Goal: Communication & Community: Share content

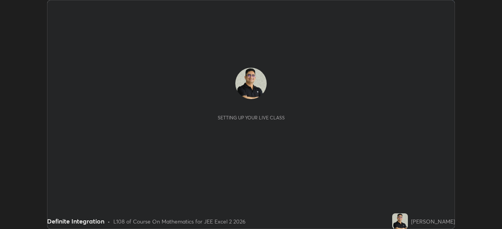
scroll to position [229, 502]
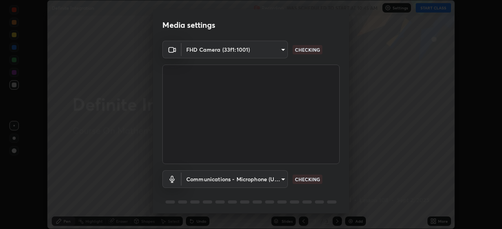
type input "e7f5d75c66a8ec01b6be6c8d9fba877b5f6738b88fd0c20368e9895a02b6f94a"
type input "communications"
click at [280, 181] on body "Erase all Definite Integration Recording WAS SCHEDULED TO START AT 10:45 AM Set…" at bounding box center [251, 114] width 502 height 229
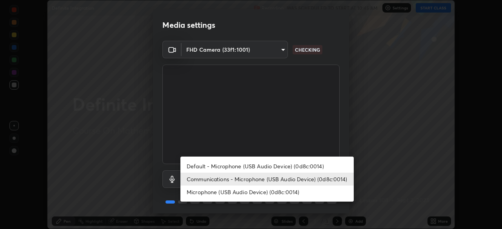
click at [326, 179] on li "Communications - Microphone (USB Audio Device) (0d8c:0014)" at bounding box center [266, 179] width 173 height 13
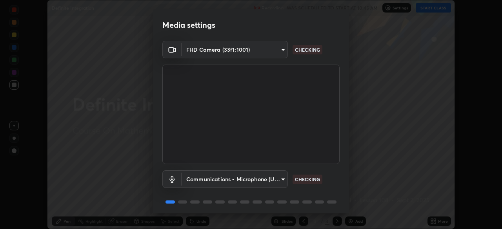
scroll to position [28, 0]
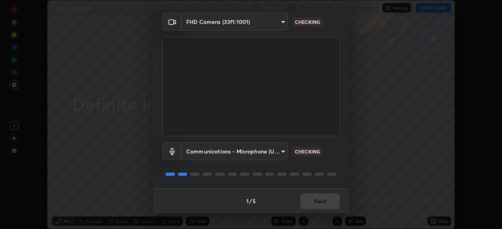
click at [337, 165] on div "Communications - Microphone (USB Audio Device) (0d8c:0014) communications CHECK…" at bounding box center [250, 162] width 177 height 52
click at [333, 170] on div at bounding box center [250, 174] width 177 height 9
click at [327, 170] on div at bounding box center [250, 174] width 177 height 9
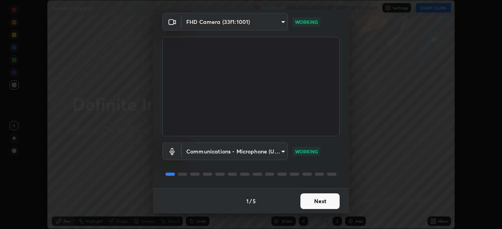
click at [322, 202] on button "Next" at bounding box center [319, 202] width 39 height 16
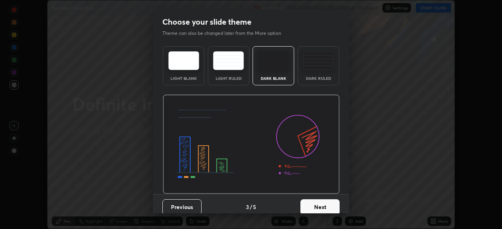
click at [324, 203] on button "Next" at bounding box center [319, 207] width 39 height 16
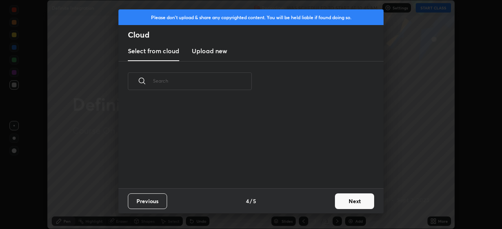
click at [328, 204] on div "Previous 4 / 5 Next" at bounding box center [250, 200] width 265 height 25
click at [348, 202] on button "Next" at bounding box center [354, 202] width 39 height 16
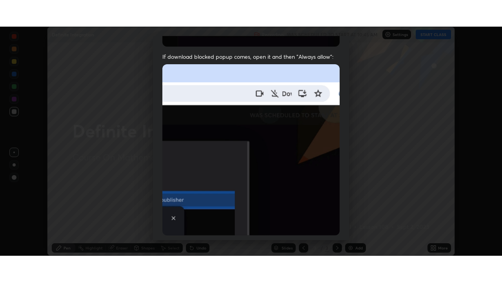
scroll to position [188, 0]
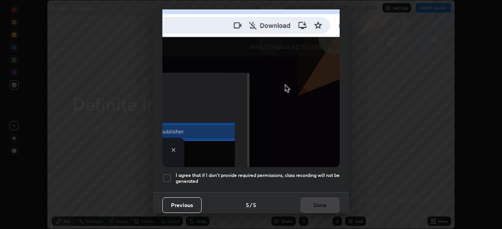
click at [166, 174] on div at bounding box center [166, 178] width 9 height 9
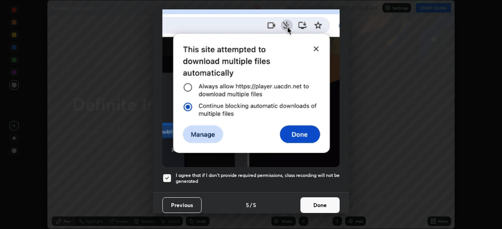
click at [312, 202] on button "Done" at bounding box center [319, 206] width 39 height 16
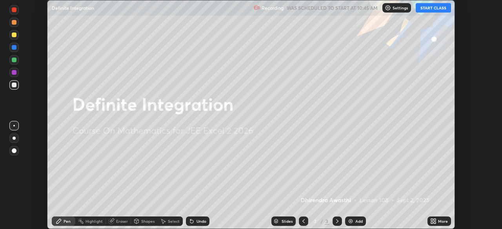
click at [432, 9] on button "START CLASS" at bounding box center [432, 7] width 35 height 9
click at [432, 219] on icon at bounding box center [432, 220] width 2 height 2
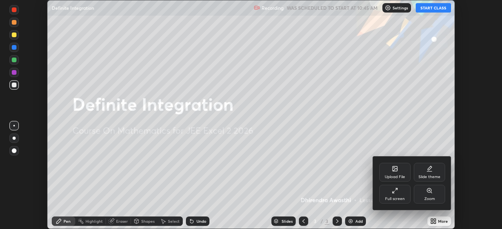
click at [399, 195] on div "Full screen" at bounding box center [394, 194] width 31 height 19
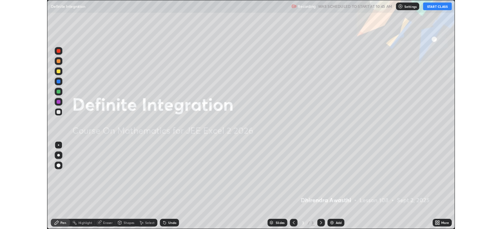
scroll to position [282, 502]
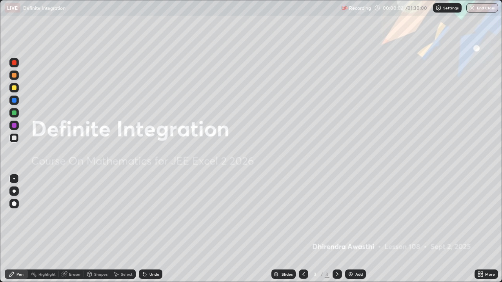
click at [478, 229] on icon at bounding box center [479, 273] width 2 height 2
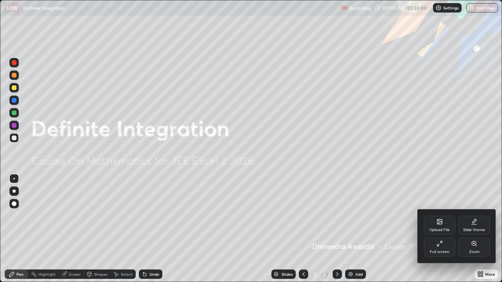
click at [444, 229] on div "Full screen" at bounding box center [440, 252] width 20 height 4
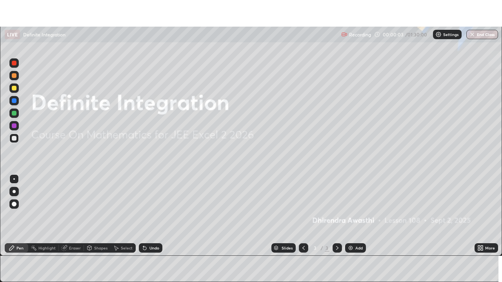
scroll to position [38959, 38687]
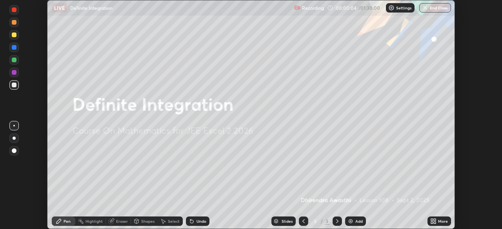
click at [432, 221] on icon at bounding box center [432, 220] width 2 height 2
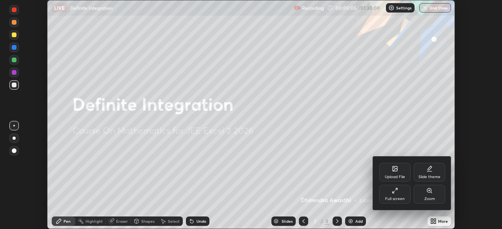
click at [395, 195] on div "Full screen" at bounding box center [394, 194] width 31 height 19
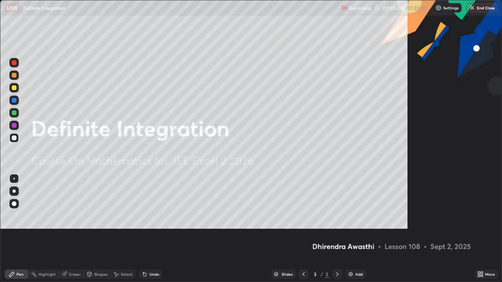
scroll to position [282, 502]
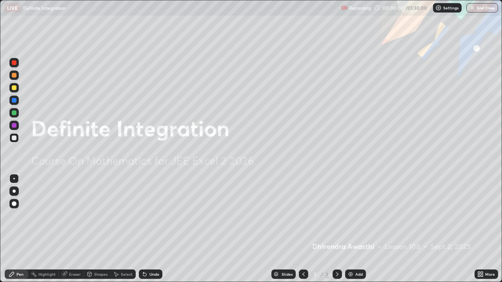
click at [351, 229] on img at bounding box center [350, 274] width 6 height 6
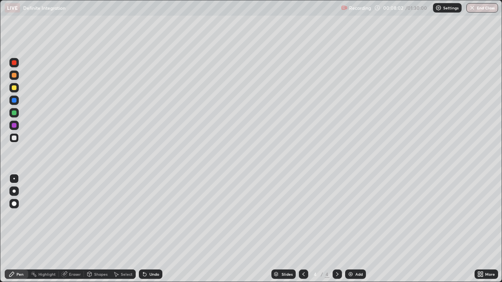
click at [153, 229] on div "Undo" at bounding box center [154, 274] width 10 height 4
click at [150, 229] on div "Undo" at bounding box center [154, 274] width 10 height 4
click at [149, 229] on div "Undo" at bounding box center [154, 274] width 10 height 4
click at [153, 229] on div "Undo" at bounding box center [154, 274] width 10 height 4
click at [150, 229] on div "Undo" at bounding box center [154, 274] width 10 height 4
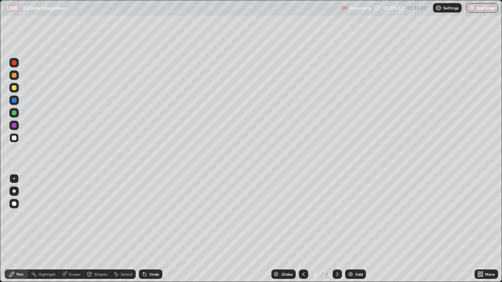
click at [149, 229] on div "Undo" at bounding box center [154, 274] width 10 height 4
click at [152, 229] on div "Undo" at bounding box center [154, 274] width 10 height 4
click at [71, 229] on div "Eraser" at bounding box center [75, 274] width 12 height 4
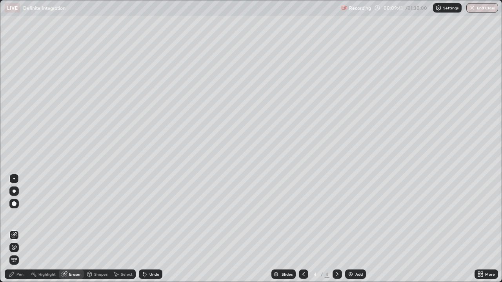
click at [25, 229] on div "Pen" at bounding box center [17, 274] width 24 height 9
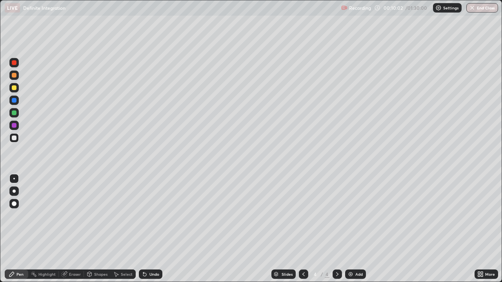
click at [152, 229] on div "Undo" at bounding box center [154, 274] width 10 height 4
click at [154, 229] on div "Undo" at bounding box center [154, 274] width 10 height 4
click at [157, 229] on div "Undo" at bounding box center [151, 274] width 24 height 9
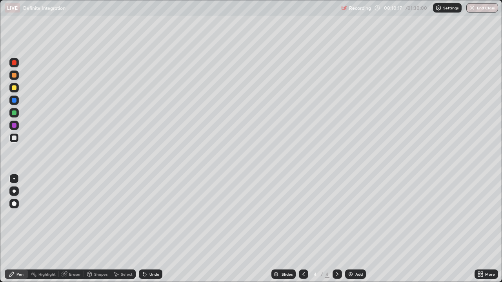
click at [154, 229] on div "Undo" at bounding box center [154, 274] width 10 height 4
click at [152, 229] on div "Undo" at bounding box center [154, 274] width 10 height 4
click at [152, 229] on div "Undo" at bounding box center [151, 274] width 24 height 9
click at [152, 229] on div "Undo" at bounding box center [154, 274] width 10 height 4
click at [151, 229] on div "Undo" at bounding box center [154, 274] width 10 height 4
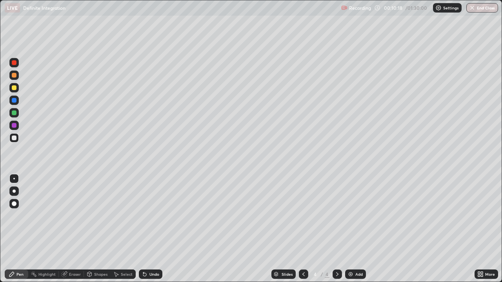
click at [151, 229] on div "Undo" at bounding box center [151, 274] width 24 height 9
click at [150, 229] on div "Undo" at bounding box center [151, 274] width 24 height 9
click at [152, 229] on div "Undo" at bounding box center [154, 274] width 10 height 4
click at [154, 229] on div "Undo" at bounding box center [151, 274] width 24 height 9
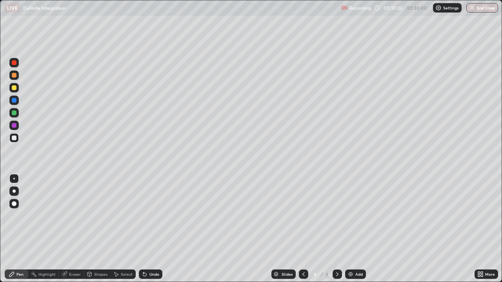
click at [148, 229] on div "Undo" at bounding box center [151, 274] width 24 height 9
click at [352, 229] on img at bounding box center [350, 274] width 6 height 6
click at [146, 229] on icon at bounding box center [144, 274] width 6 height 6
click at [147, 229] on div "Undo" at bounding box center [151, 274] width 24 height 9
click at [150, 229] on div "Undo" at bounding box center [154, 274] width 10 height 4
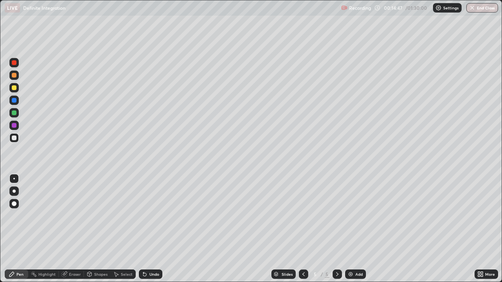
click at [155, 229] on div "Undo" at bounding box center [154, 274] width 10 height 4
click at [152, 229] on div "Undo" at bounding box center [151, 274] width 24 height 9
click at [149, 229] on div "Undo" at bounding box center [151, 274] width 24 height 9
click at [155, 229] on div "Undo" at bounding box center [151, 274] width 24 height 9
click at [154, 229] on div "Undo" at bounding box center [151, 274] width 24 height 9
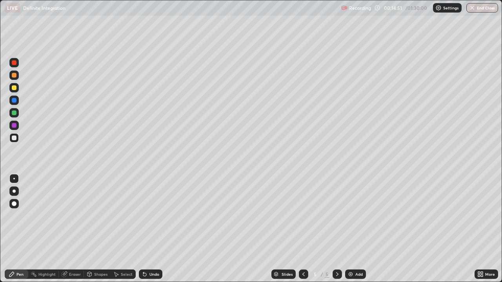
click at [153, 229] on div "Undo" at bounding box center [154, 274] width 10 height 4
click at [151, 229] on div "Undo" at bounding box center [151, 274] width 24 height 9
click at [154, 229] on div "Undo" at bounding box center [154, 274] width 10 height 4
click at [352, 229] on img at bounding box center [350, 274] width 6 height 6
click at [16, 140] on div at bounding box center [13, 137] width 9 height 9
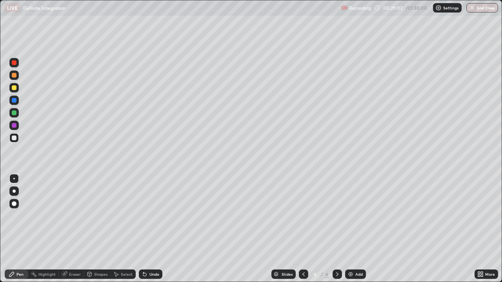
click at [152, 229] on div "Undo" at bounding box center [154, 274] width 10 height 4
click at [152, 229] on div "Undo" at bounding box center [151, 274] width 24 height 9
click at [353, 229] on div "Add" at bounding box center [355, 274] width 21 height 9
click at [14, 113] on div at bounding box center [14, 113] width 5 height 5
click at [18, 140] on div at bounding box center [13, 137] width 9 height 9
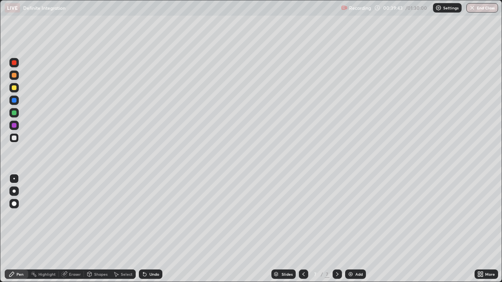
click at [98, 229] on div "Shapes" at bounding box center [100, 274] width 13 height 4
click at [71, 229] on div "Eraser" at bounding box center [75, 274] width 12 height 4
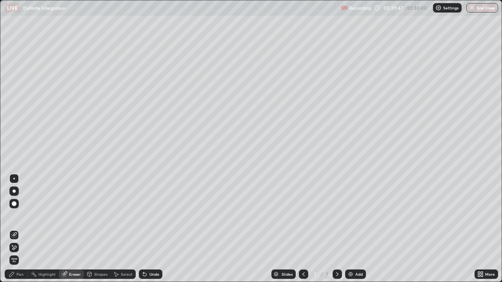
click at [20, 229] on div "Pen" at bounding box center [19, 274] width 7 height 4
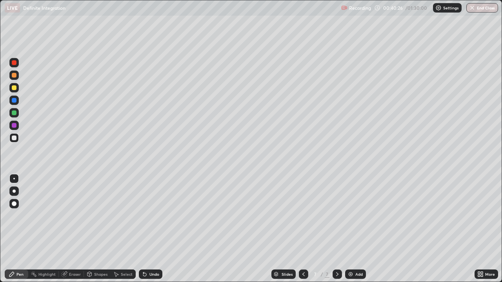
click at [143, 229] on icon at bounding box center [144, 274] width 3 height 3
click at [74, 229] on div "Eraser" at bounding box center [75, 274] width 12 height 4
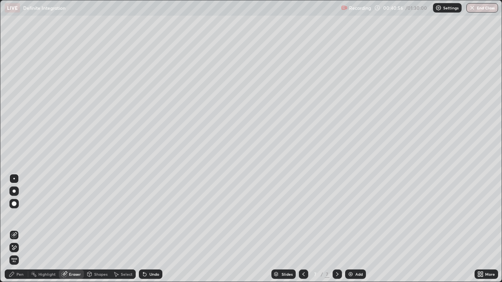
click at [22, 229] on div "Pen" at bounding box center [19, 274] width 7 height 4
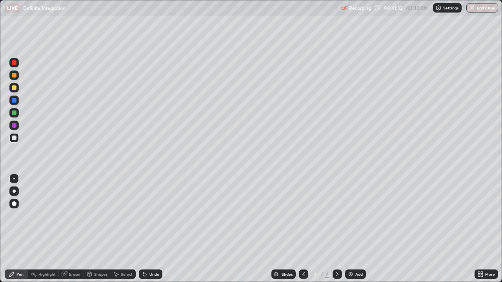
click at [74, 229] on div "Eraser" at bounding box center [75, 274] width 12 height 4
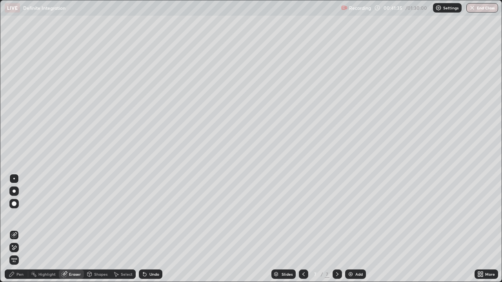
click at [22, 229] on div "Pen" at bounding box center [19, 274] width 7 height 4
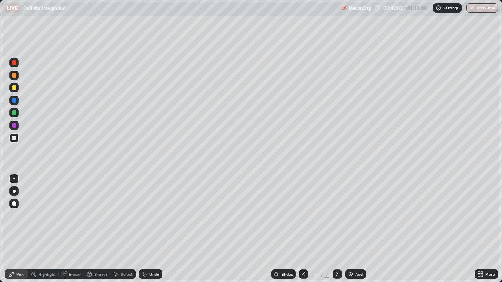
click at [72, 229] on div "Eraser" at bounding box center [71, 274] width 25 height 9
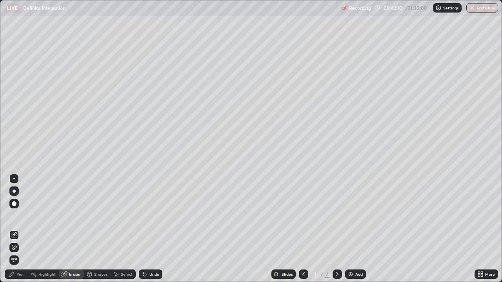
click at [21, 229] on div "Pen" at bounding box center [19, 274] width 7 height 4
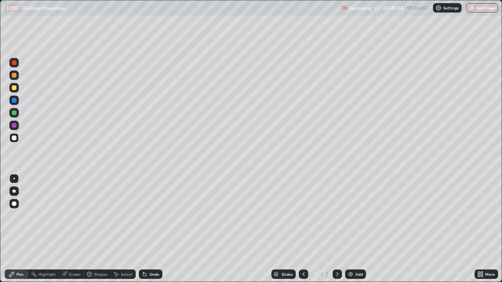
click at [305, 229] on div at bounding box center [303, 274] width 9 height 9
click at [335, 229] on div at bounding box center [336, 274] width 9 height 9
click at [303, 229] on icon at bounding box center [303, 274] width 6 height 6
click at [336, 229] on icon at bounding box center [337, 274] width 6 height 6
click at [74, 229] on div "Eraser" at bounding box center [75, 274] width 12 height 4
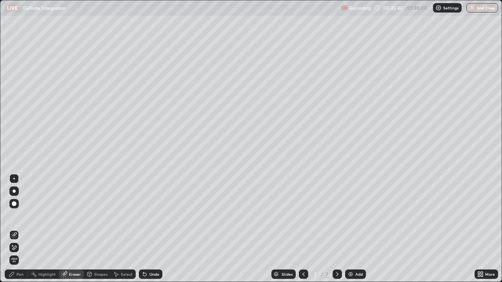
click at [25, 229] on div "Pen" at bounding box center [17, 274] width 24 height 9
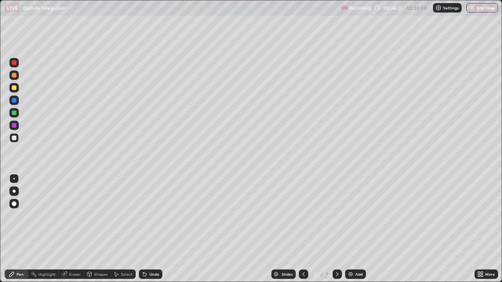
click at [72, 229] on div "Eraser" at bounding box center [75, 274] width 12 height 4
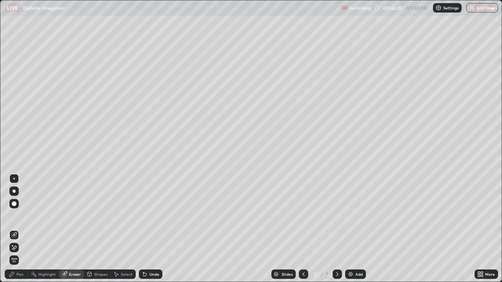
click at [22, 229] on div "Pen" at bounding box center [17, 274] width 24 height 9
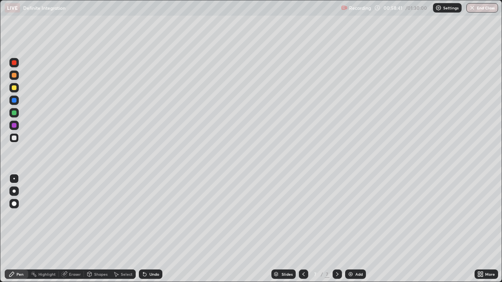
click at [13, 126] on div at bounding box center [14, 125] width 5 height 5
click at [16, 112] on div at bounding box center [14, 113] width 5 height 5
click at [17, 140] on div at bounding box center [13, 137] width 9 height 9
click at [153, 229] on div "Undo" at bounding box center [154, 274] width 10 height 4
click at [14, 91] on div at bounding box center [13, 87] width 9 height 9
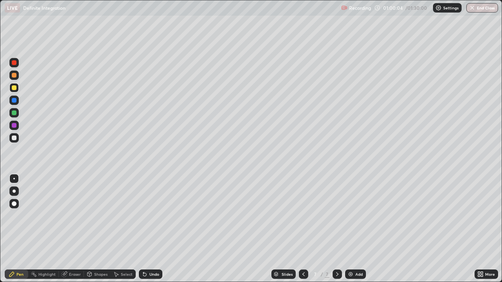
click at [14, 91] on div at bounding box center [13, 87] width 9 height 9
click at [151, 229] on div "Undo" at bounding box center [154, 274] width 10 height 4
click at [15, 117] on div at bounding box center [13, 112] width 9 height 9
click at [252, 229] on div "Slides 7 / 7 Add" at bounding box center [318, 274] width 312 height 16
click at [149, 229] on div "Undo" at bounding box center [154, 274] width 10 height 4
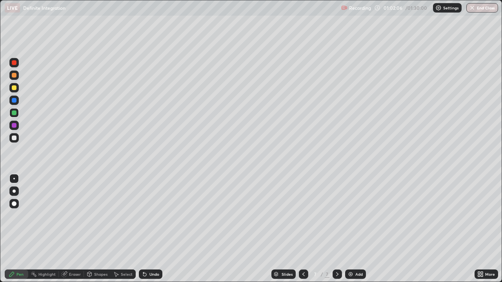
click at [143, 229] on icon at bounding box center [143, 272] width 1 height 1
click at [143, 229] on icon at bounding box center [144, 274] width 3 height 3
click at [154, 229] on div "Undo" at bounding box center [154, 274] width 10 height 4
click at [352, 229] on img at bounding box center [350, 274] width 6 height 6
click at [14, 141] on div at bounding box center [13, 137] width 9 height 9
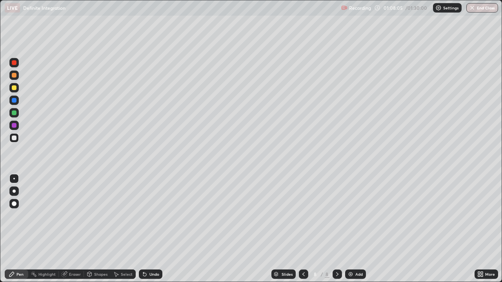
click at [150, 229] on div "Undo" at bounding box center [154, 274] width 10 height 4
click at [151, 229] on div "Undo" at bounding box center [151, 274] width 24 height 9
click at [15, 125] on div at bounding box center [14, 125] width 5 height 5
click at [151, 229] on div "Undo" at bounding box center [154, 274] width 10 height 4
click at [484, 9] on button "End Class" at bounding box center [482, 7] width 31 height 9
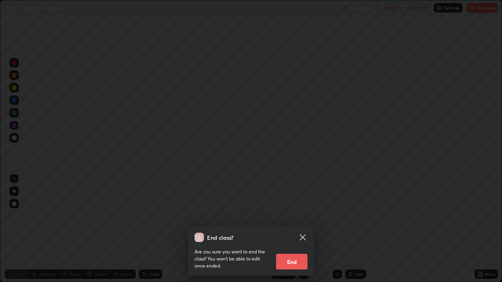
click at [292, 229] on button "End" at bounding box center [291, 262] width 31 height 16
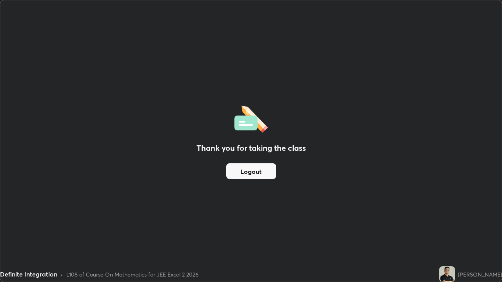
click at [251, 171] on button "Logout" at bounding box center [251, 171] width 50 height 16
click at [251, 170] on button "Logout" at bounding box center [251, 171] width 50 height 16
